Goal: Information Seeking & Learning: Learn about a topic

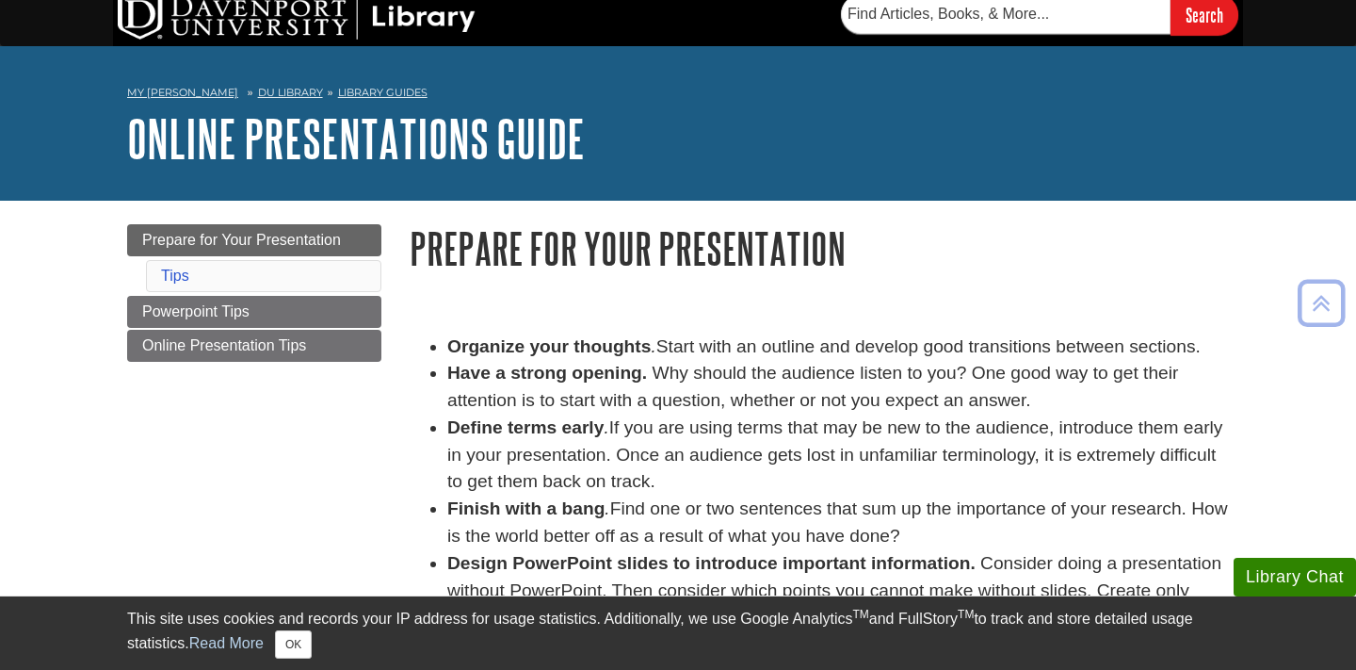
scroll to position [14, 0]
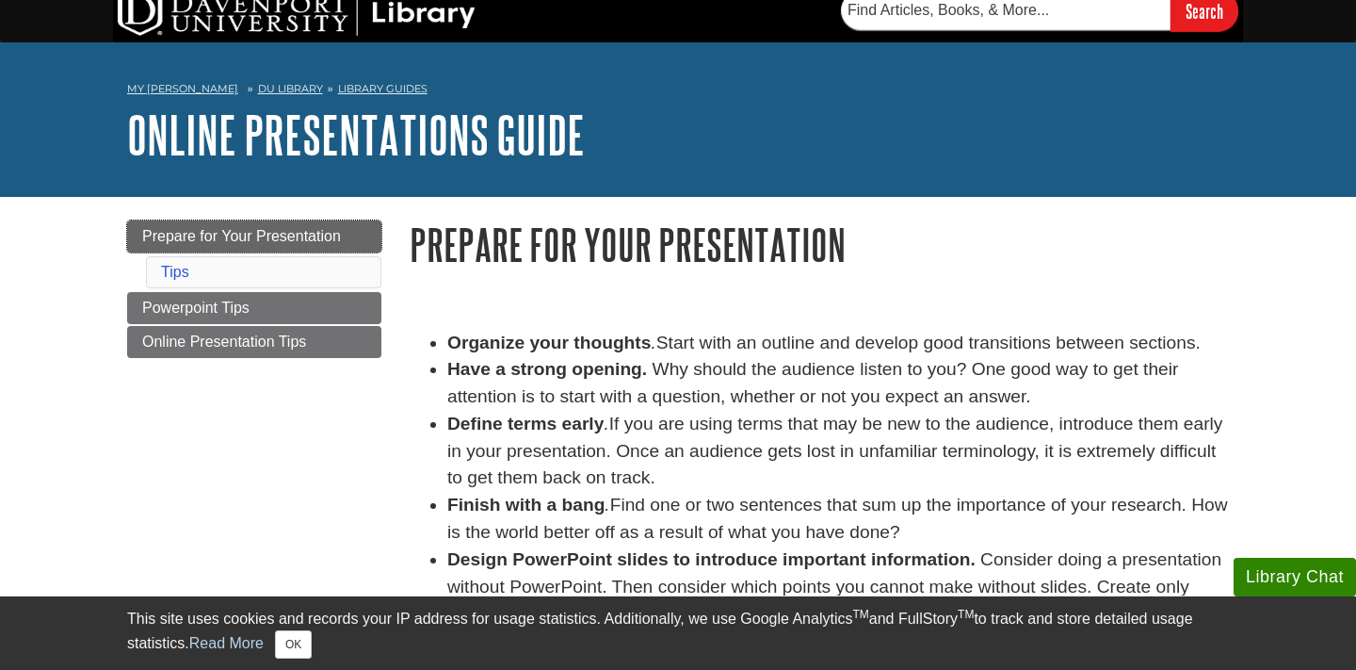
click at [353, 246] on link "Prepare for Your Presentation" at bounding box center [254, 236] width 254 height 32
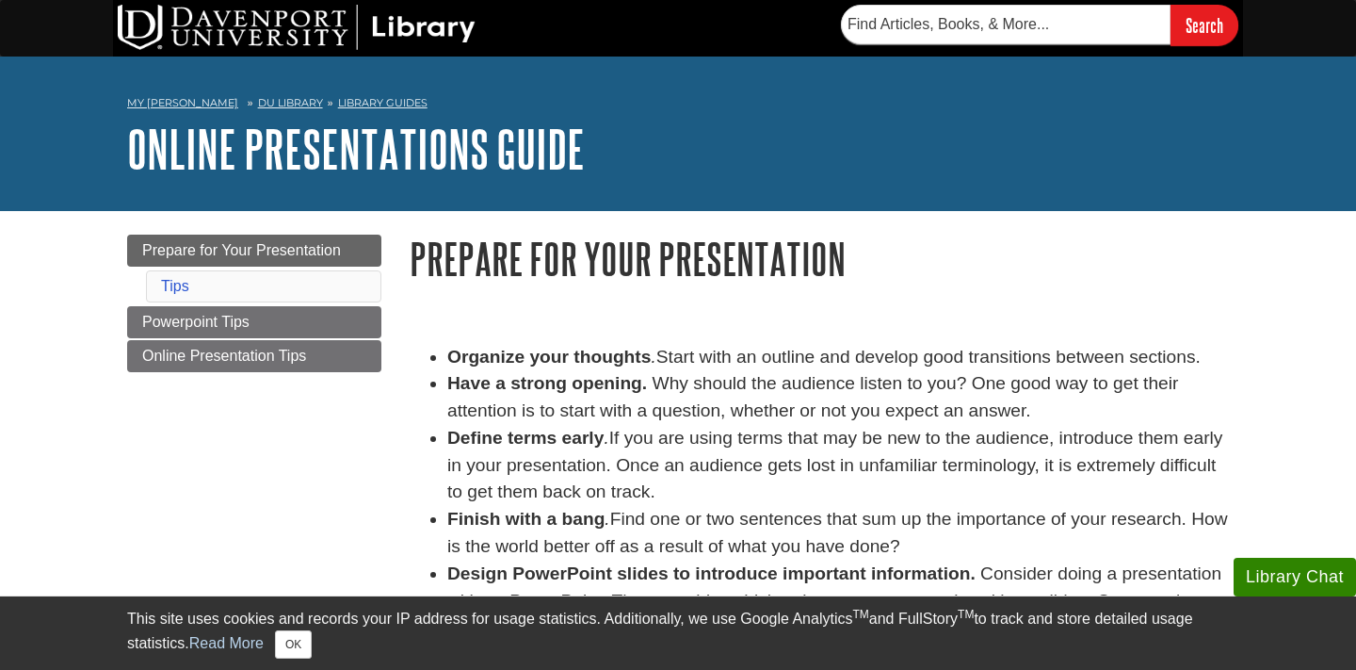
click at [311, 284] on li "Tips" at bounding box center [263, 286] width 235 height 32
click at [287, 326] on link "Powerpoint Tips" at bounding box center [254, 322] width 254 height 32
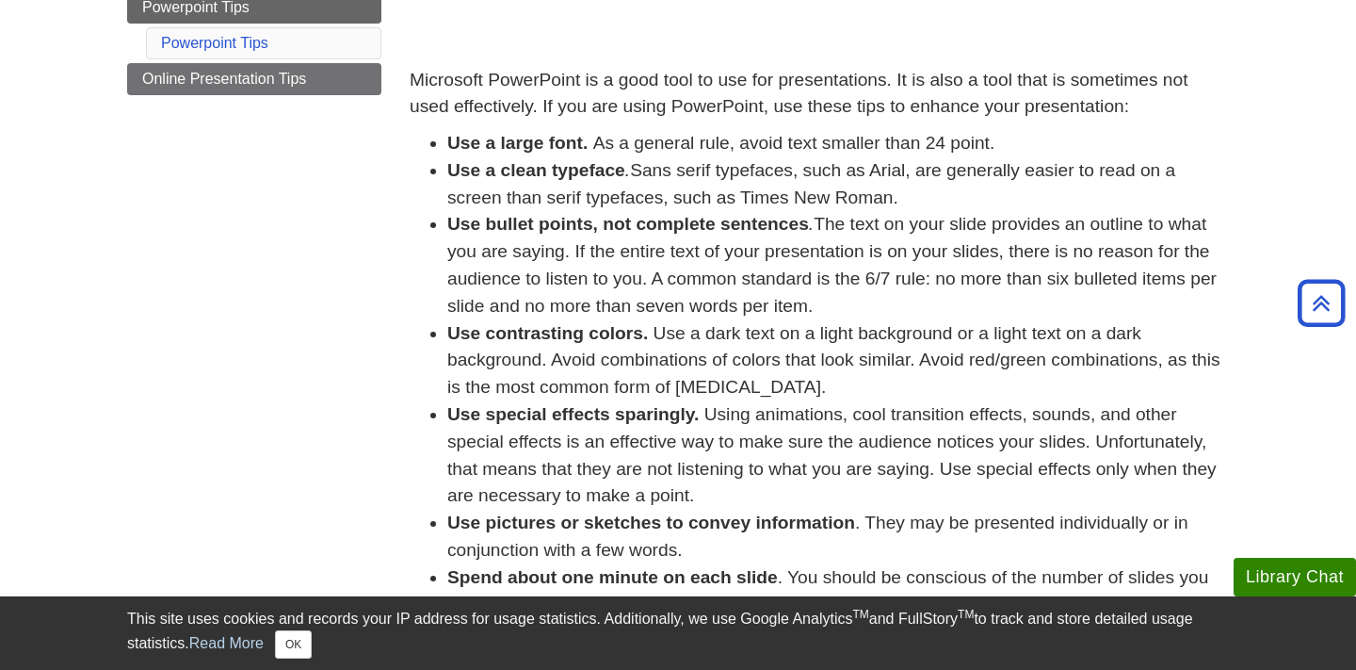
scroll to position [279, 0]
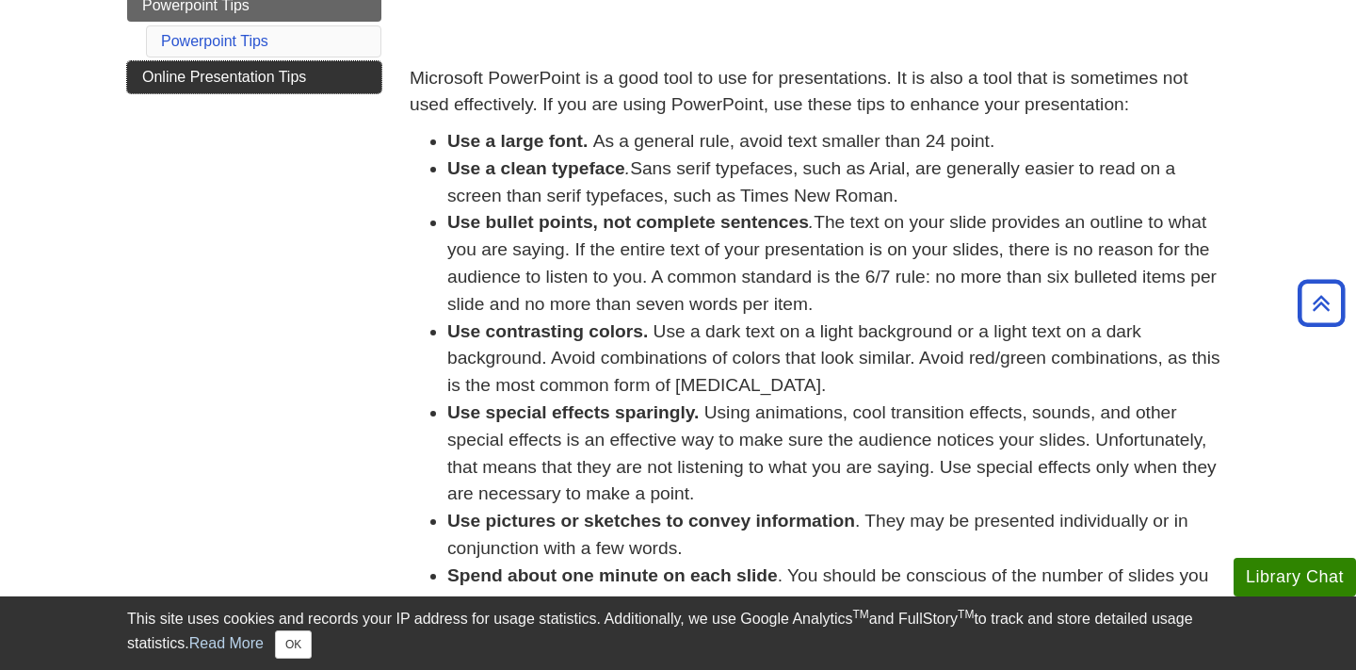
click at [293, 86] on link "Online Presentation Tips" at bounding box center [254, 77] width 254 height 32
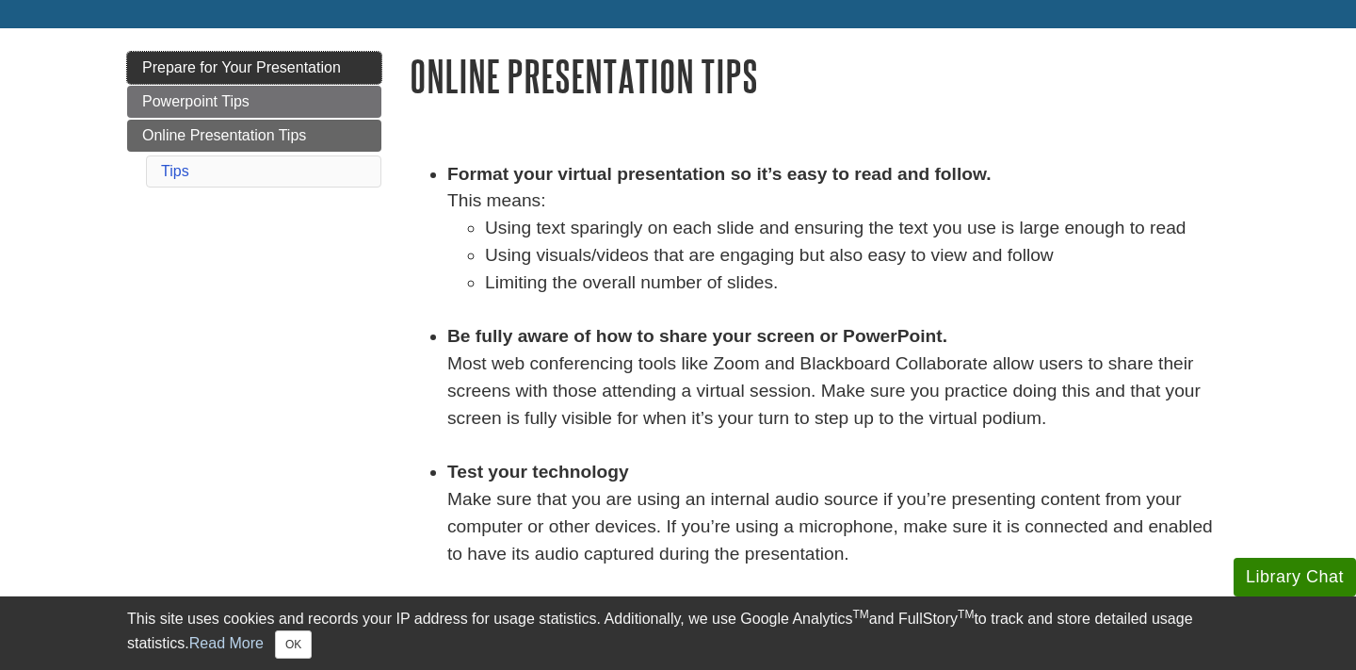
scroll to position [184, 0]
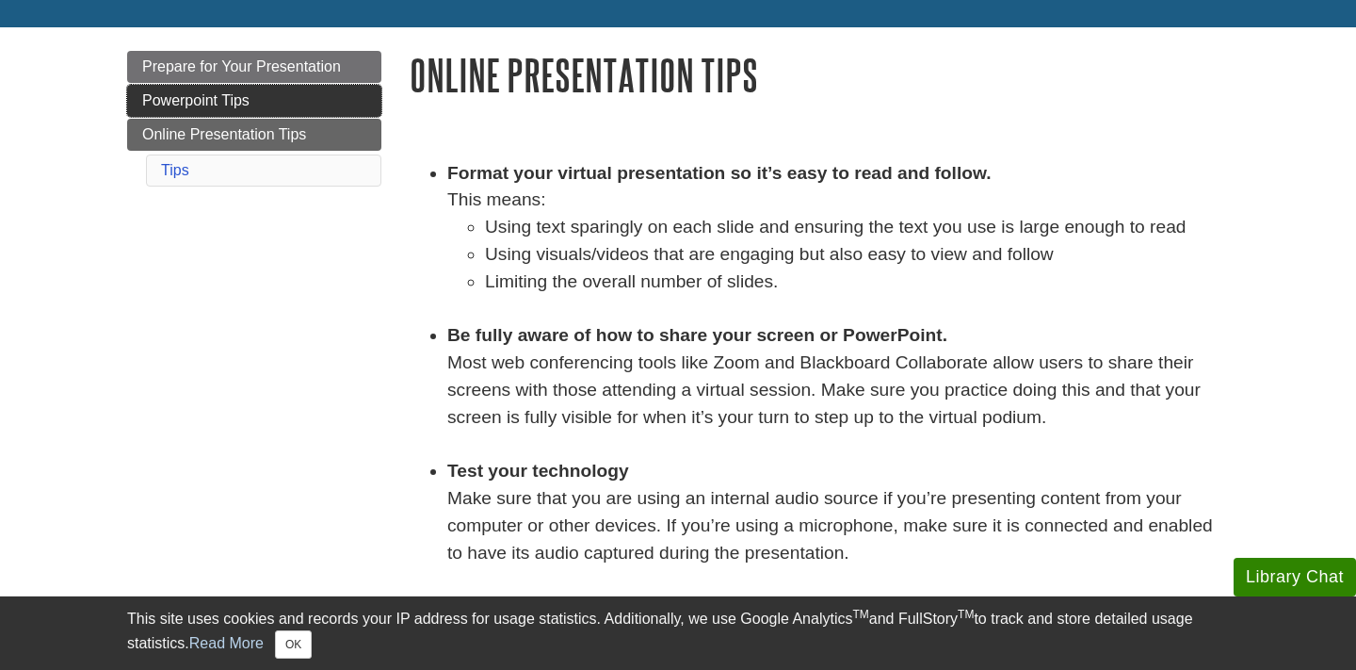
click at [308, 95] on link "Powerpoint Tips" at bounding box center [254, 101] width 254 height 32
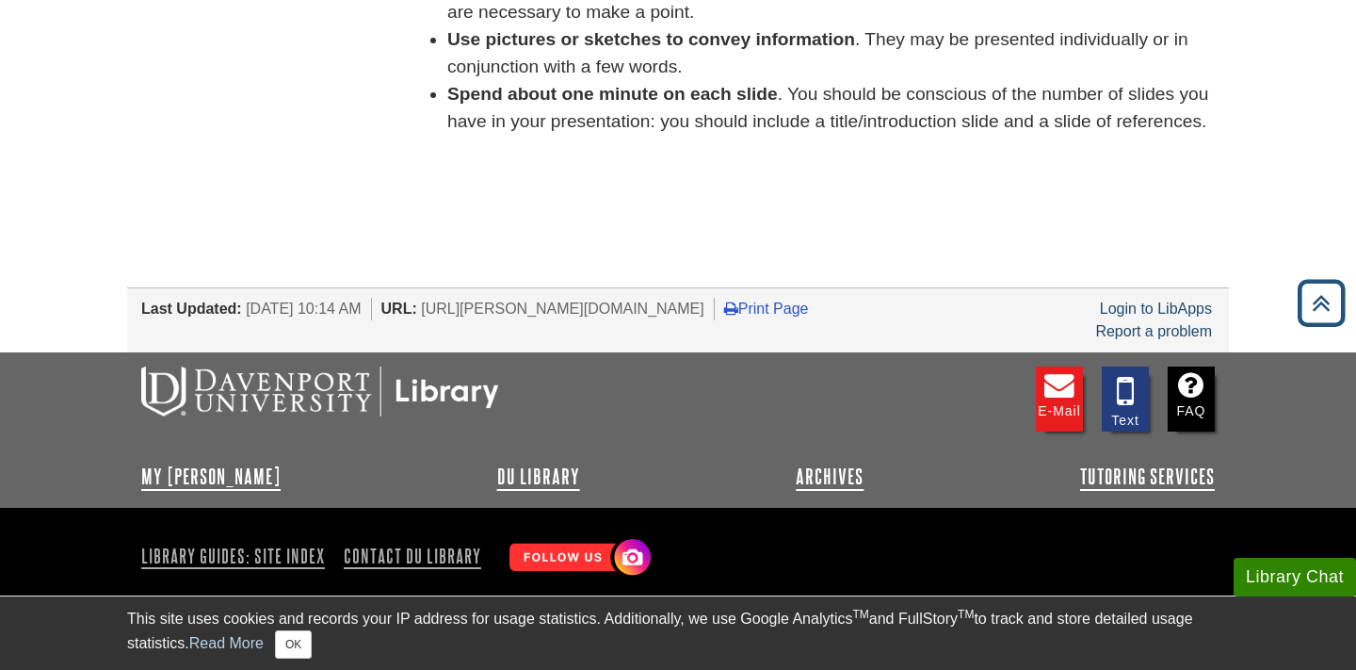
click at [1323, 312] on icon "Back to Top" at bounding box center [1321, 303] width 60 height 60
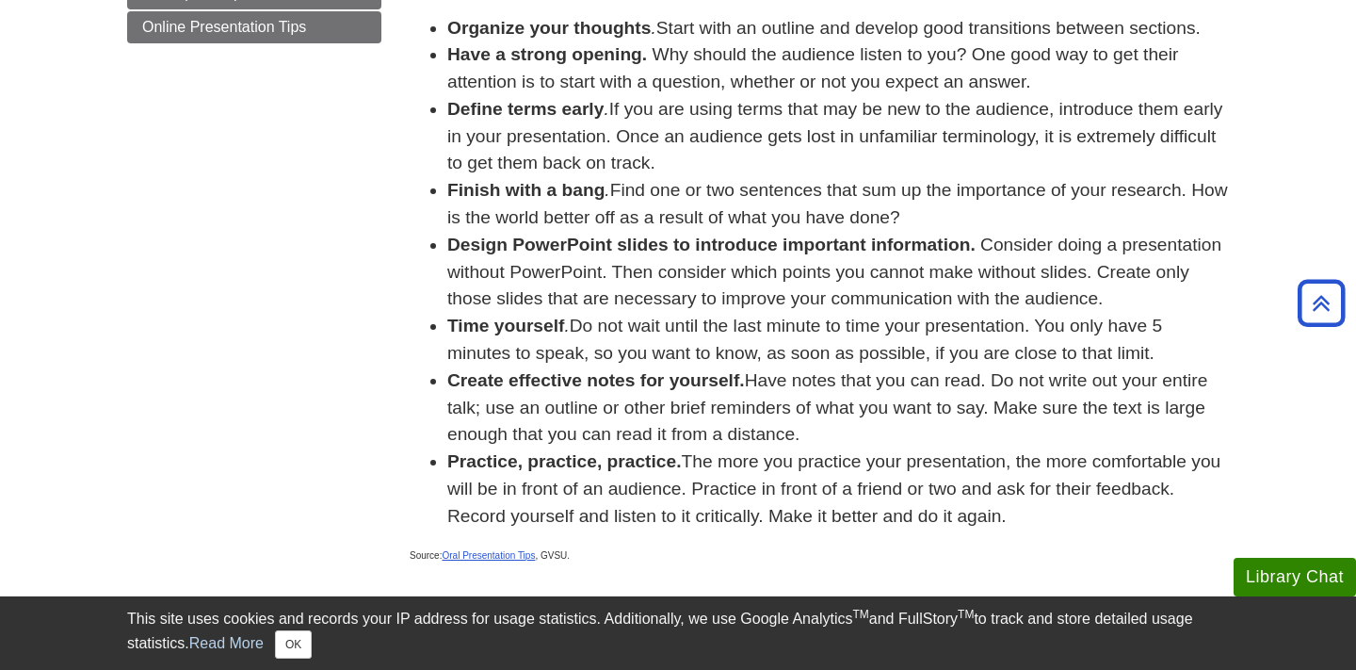
scroll to position [330, 0]
drag, startPoint x: 767, startPoint y: 135, endPoint x: 691, endPoint y: 139, distance: 75.5
click at [691, 139] on li "Define terms early . If you are using terms that may be new to the audience, in…" at bounding box center [838, 135] width 782 height 81
copy li "audience"
drag, startPoint x: 607, startPoint y: 186, endPoint x: 447, endPoint y: 189, distance: 160.1
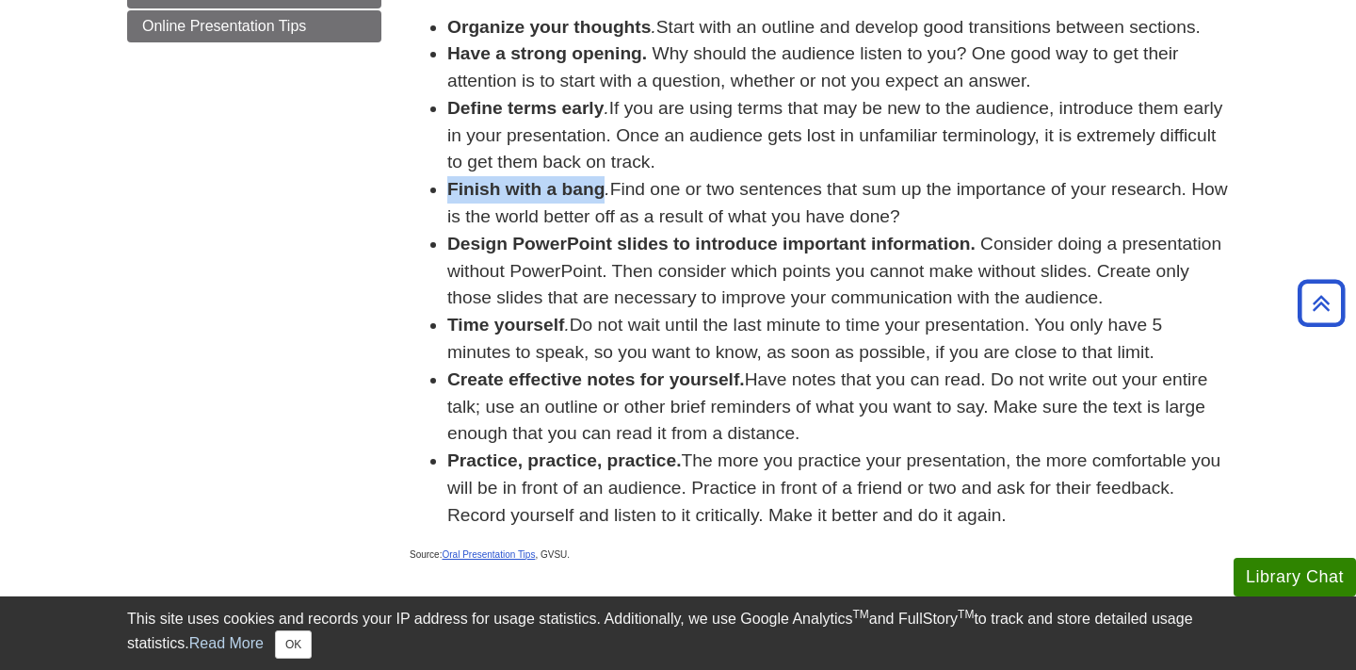
click at [447, 189] on li "Finish with a bang . Find one or two sentences that sum up the importance of yo…" at bounding box center [838, 203] width 782 height 55
copy strong "Finish with a bang"
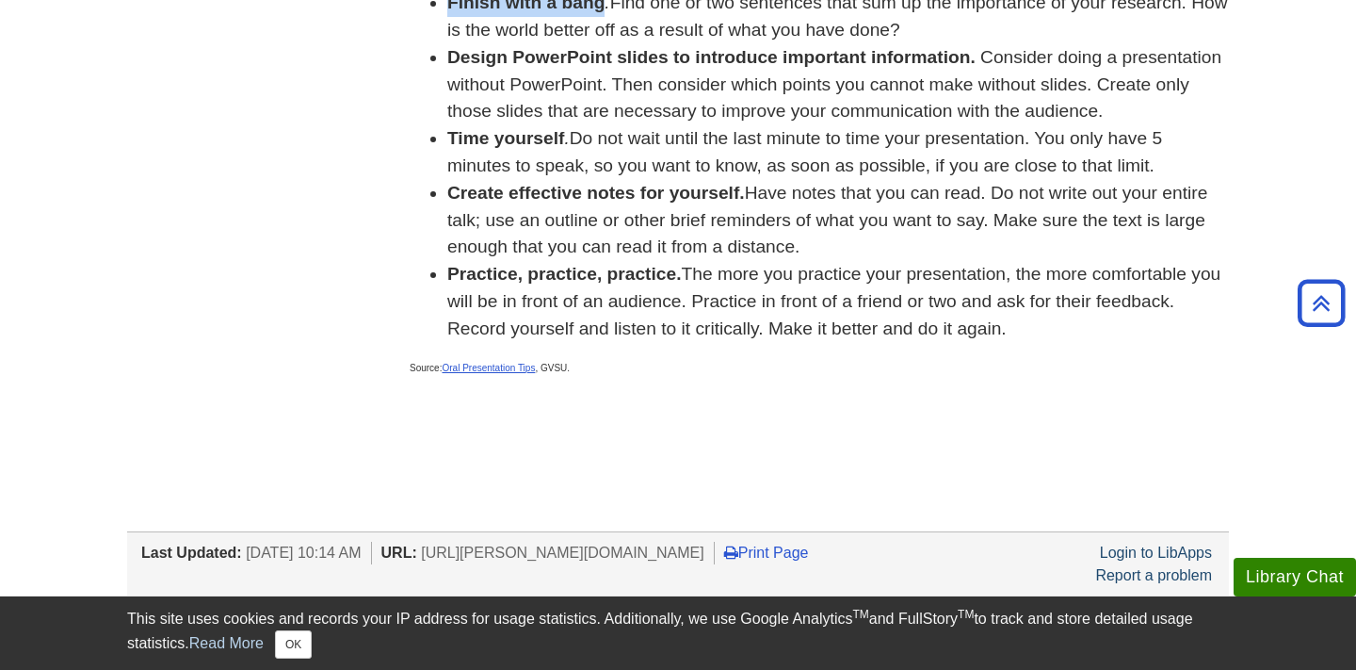
scroll to position [518, 0]
